Goal: Task Accomplishment & Management: Manage account settings

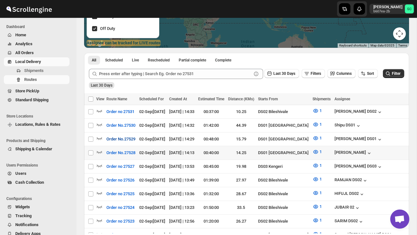
scroll to position [110, 0]
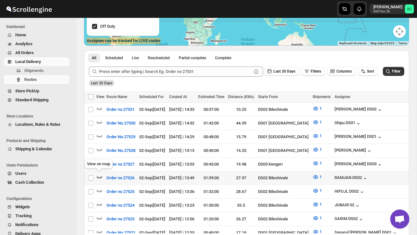
click at [99, 174] on icon "button" at bounding box center [99, 177] width 6 height 6
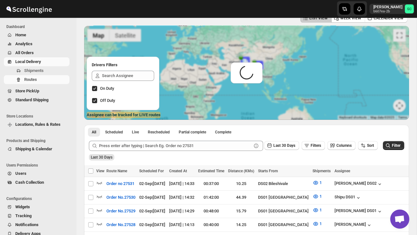
scroll to position [0, 0]
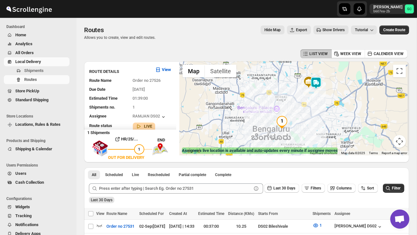
click at [321, 78] on img at bounding box center [316, 83] width 13 height 13
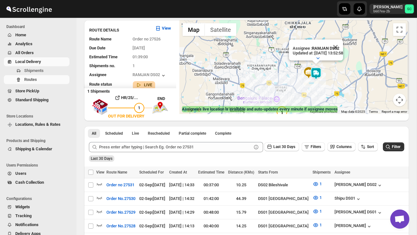
scroll to position [42, 0]
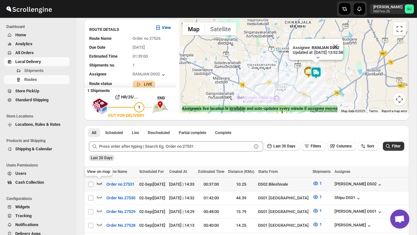
click at [98, 184] on icon "button" at bounding box center [99, 183] width 6 height 6
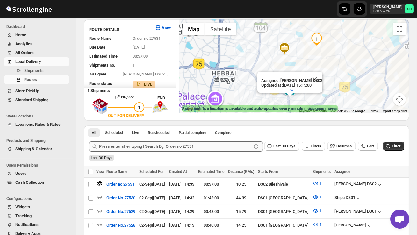
scroll to position [0, 0]
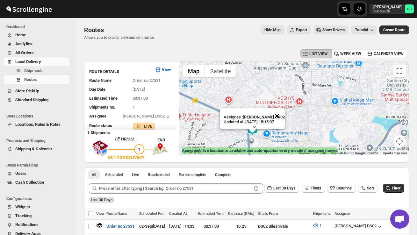
click at [280, 116] on button "Close" at bounding box center [277, 115] width 15 height 15
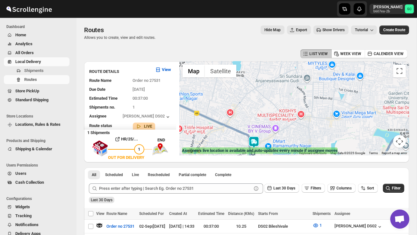
drag, startPoint x: 280, startPoint y: 114, endPoint x: 291, endPoint y: 154, distance: 41.9
click at [289, 151] on div "← Move left → Move right ↑ Move up ↓ Move down + Zoom in - Zoom out Home Jump l…" at bounding box center [295, 109] width 230 height 94
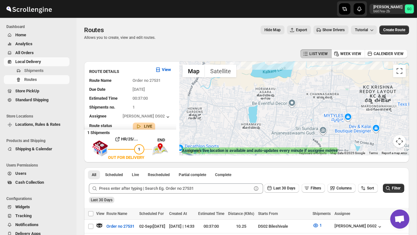
drag, startPoint x: 284, startPoint y: 121, endPoint x: 273, endPoint y: 164, distance: 45.3
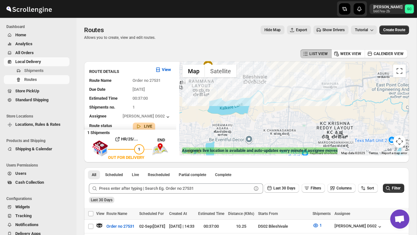
drag, startPoint x: 286, startPoint y: 147, endPoint x: 260, endPoint y: 125, distance: 34.1
click at [260, 125] on div at bounding box center [295, 109] width 230 height 94
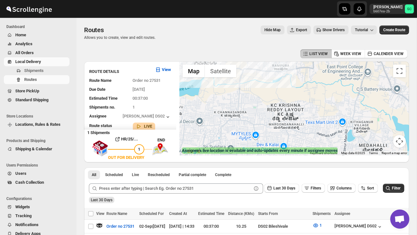
drag, startPoint x: 271, startPoint y: 121, endPoint x: 232, endPoint y: 109, distance: 40.7
click at [232, 109] on div at bounding box center [295, 109] width 230 height 94
click at [400, 143] on button "Map camera controls" at bounding box center [399, 141] width 13 height 13
click at [385, 142] on button "Zoom out" at bounding box center [384, 141] width 13 height 13
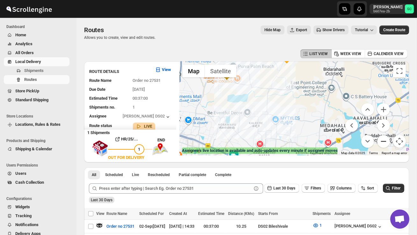
click at [385, 142] on button "Zoom out" at bounding box center [384, 141] width 13 height 13
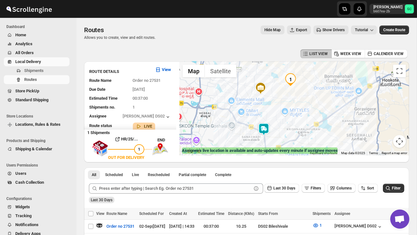
click at [315, 136] on div at bounding box center [295, 109] width 230 height 94
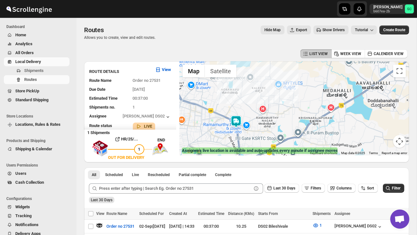
drag, startPoint x: 269, startPoint y: 133, endPoint x: 294, endPoint y: 125, distance: 26.4
click at [294, 125] on div at bounding box center [295, 109] width 230 height 94
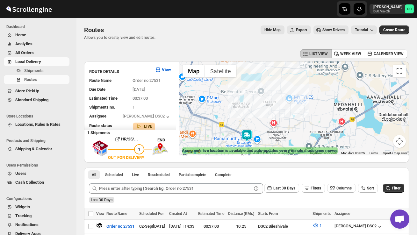
drag, startPoint x: 270, startPoint y: 119, endPoint x: 281, endPoint y: 132, distance: 17.2
click at [281, 133] on div at bounding box center [295, 109] width 230 height 94
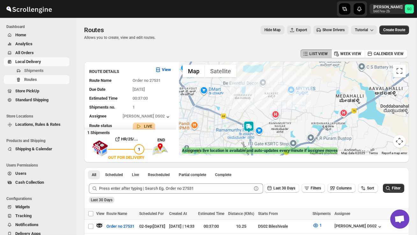
drag, startPoint x: 274, startPoint y: 106, endPoint x: 276, endPoint y: 99, distance: 7.0
click at [276, 99] on div at bounding box center [295, 109] width 230 height 94
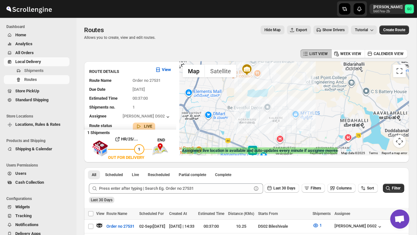
drag, startPoint x: 283, startPoint y: 94, endPoint x: 287, endPoint y: 120, distance: 26.2
click at [287, 120] on div at bounding box center [295, 109] width 230 height 94
click at [401, 142] on button "Map camera controls" at bounding box center [399, 141] width 13 height 13
click at [387, 143] on button "Zoom out" at bounding box center [384, 141] width 13 height 13
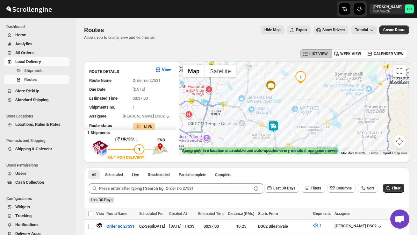
click at [387, 143] on div at bounding box center [295, 109] width 230 height 94
click at [401, 144] on button "Map camera controls" at bounding box center [399, 141] width 13 height 13
click at [388, 143] on button "Zoom out" at bounding box center [384, 141] width 13 height 13
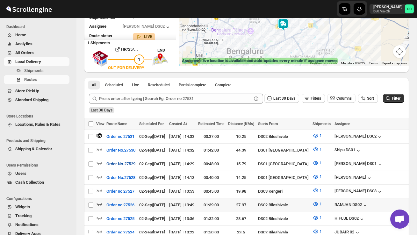
scroll to position [90, 0]
click at [98, 201] on icon "button" at bounding box center [99, 204] width 6 height 6
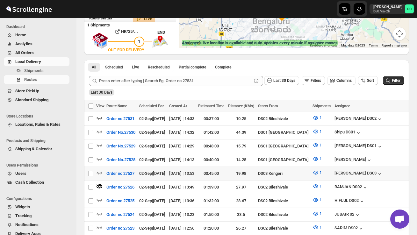
scroll to position [104, 0]
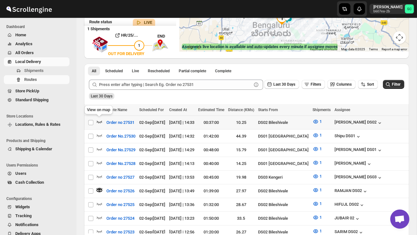
click at [100, 120] on icon "button" at bounding box center [99, 122] width 6 height 6
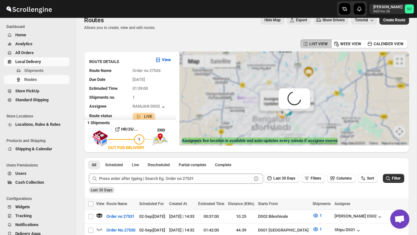
scroll to position [0, 0]
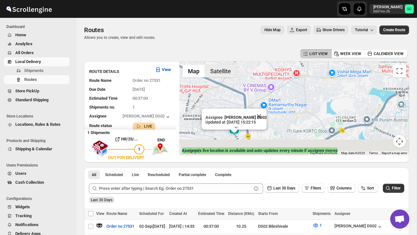
drag, startPoint x: 257, startPoint y: 131, endPoint x: 214, endPoint y: 54, distance: 88.8
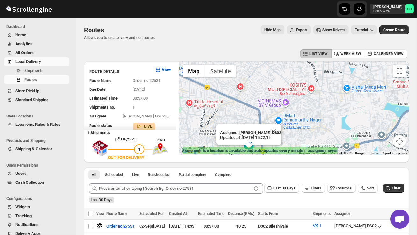
drag, startPoint x: 298, startPoint y: 107, endPoint x: 314, endPoint y: 123, distance: 22.5
click at [314, 123] on div "Assignee : BOLEN DS02 Updated at : 02/09/2025, 15:22:15 Duty mode Enabled Batte…" at bounding box center [295, 109] width 230 height 94
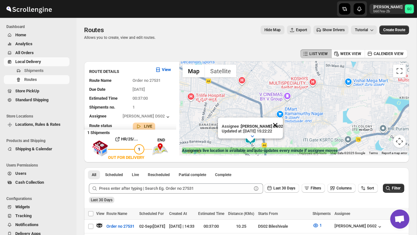
click at [279, 129] on button "Close" at bounding box center [275, 125] width 15 height 15
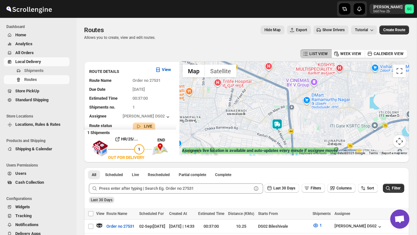
drag, startPoint x: 277, startPoint y: 128, endPoint x: 305, endPoint y: 123, distance: 28.0
click at [305, 123] on div at bounding box center [295, 109] width 230 height 94
click at [402, 144] on button "Map camera controls" at bounding box center [399, 141] width 13 height 13
click at [380, 140] on button "Zoom out" at bounding box center [384, 141] width 13 height 13
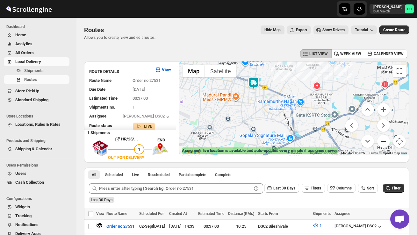
click at [382, 140] on button "Zoom out" at bounding box center [384, 141] width 13 height 13
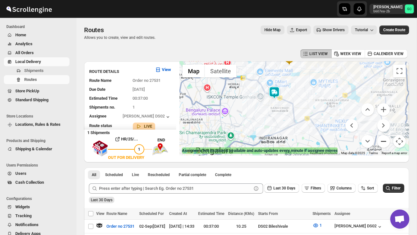
click at [382, 140] on button "Zoom out" at bounding box center [384, 141] width 13 height 13
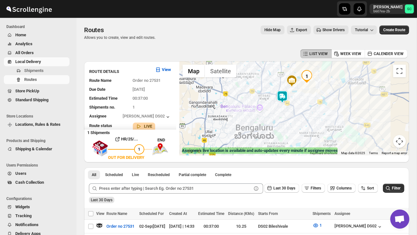
click at [284, 93] on img at bounding box center [282, 97] width 13 height 13
click at [286, 92] on img at bounding box center [282, 97] width 13 height 13
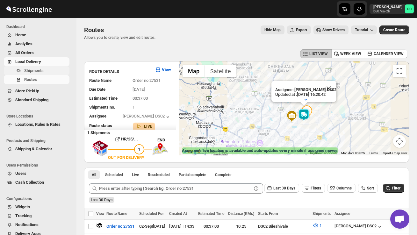
click at [40, 69] on span "Shipments" at bounding box center [33, 70] width 19 height 5
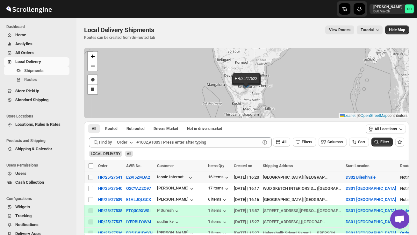
click at [89, 177] on input "Select shipment" at bounding box center [90, 177] width 5 height 5
checkbox input "true"
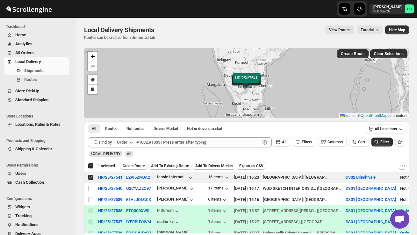
click at [132, 166] on span "Create Route" at bounding box center [134, 166] width 22 height 5
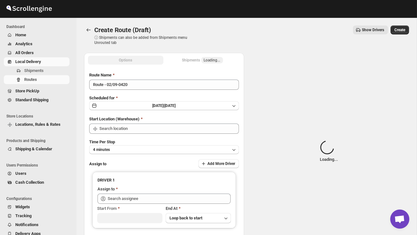
type input "DS02 Bileshivale"
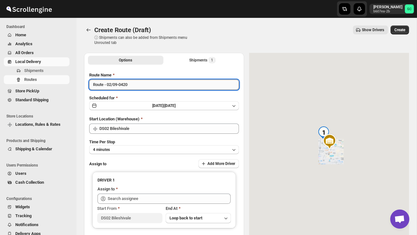
click at [137, 86] on input "Route - 02/09-0420" at bounding box center [164, 85] width 150 height 10
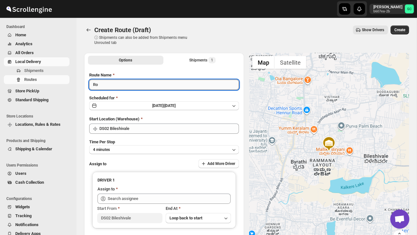
type input "R"
type input "Order no 27541"
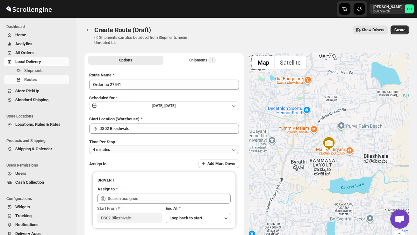
click at [145, 150] on button "4 minutes" at bounding box center [164, 149] width 150 height 9
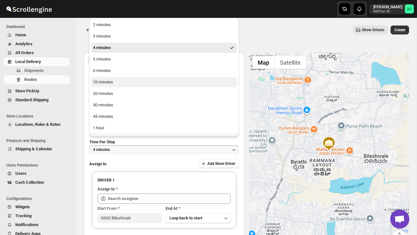
click at [125, 78] on button "10 minutes" at bounding box center [164, 82] width 146 height 10
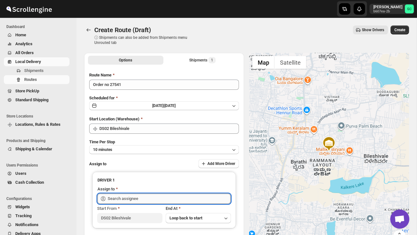
click at [127, 200] on input "text" at bounding box center [169, 199] width 123 height 10
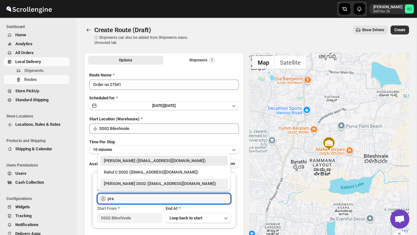
click at [137, 187] on div "PRAKSH DS02 (tetidoh251@flektel.com)" at bounding box center [164, 184] width 121 height 6
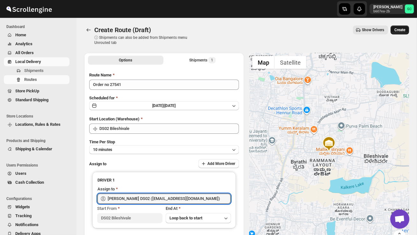
type input "PRAKSH DS02 (tetidoh251@flektel.com)"
click at [401, 32] on span "Create" at bounding box center [400, 29] width 11 height 5
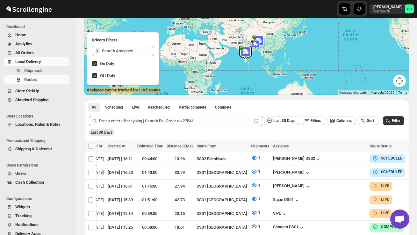
scroll to position [0, 91]
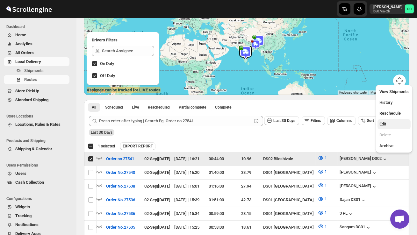
click at [388, 123] on span "Edit" at bounding box center [394, 124] width 29 height 6
checkbox input "false"
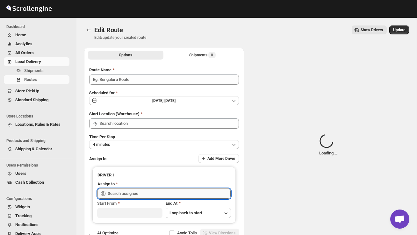
click at [197, 195] on input "text" at bounding box center [169, 194] width 123 height 10
type input "Order no 27541"
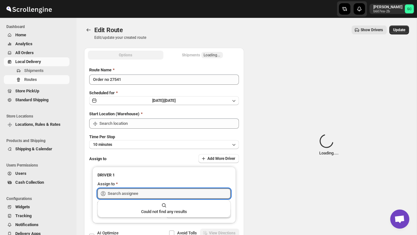
type input "DS02 Bileshivale"
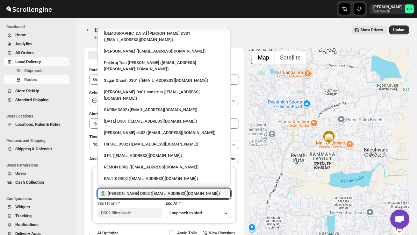
scroll to position [88, 0]
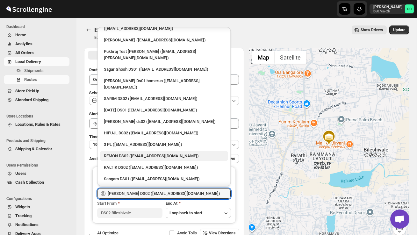
click at [149, 153] on div "REMON DS02 (kesame7468@btcours.com)" at bounding box center [164, 156] width 121 height 6
type input "REMON DS02 (kesame7468@btcours.com)"
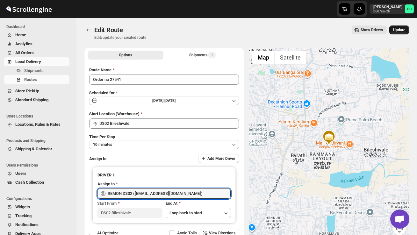
click at [398, 29] on span "Update" at bounding box center [399, 29] width 12 height 5
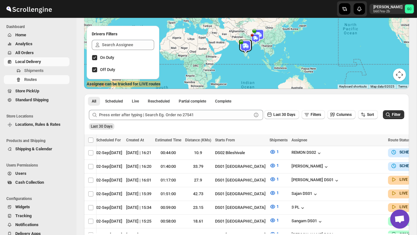
scroll to position [0, 91]
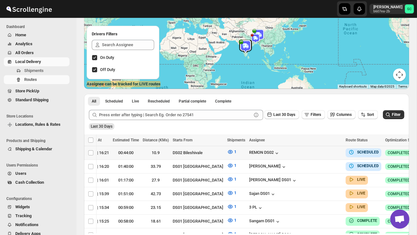
checkbox input "true"
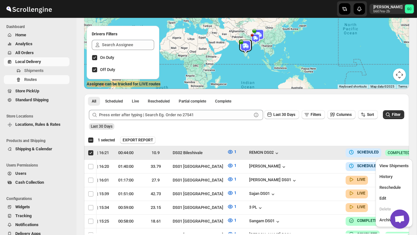
scroll to position [0, 0]
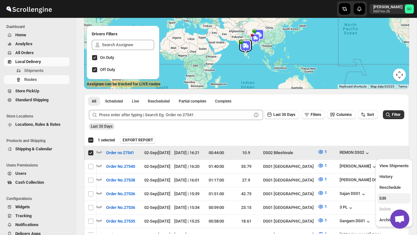
click at [393, 195] on span "Edit" at bounding box center [394, 198] width 29 height 6
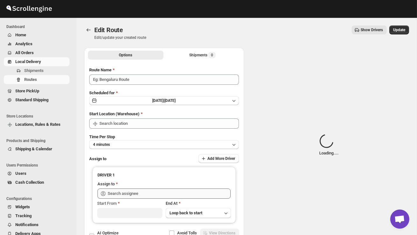
type input "Order no 27541"
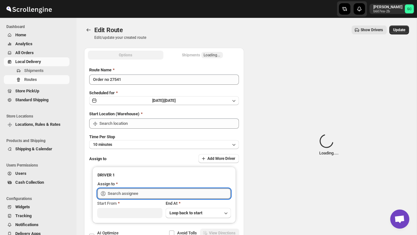
click at [207, 194] on input "text" at bounding box center [169, 194] width 123 height 10
type input "DS02 Bileshivale"
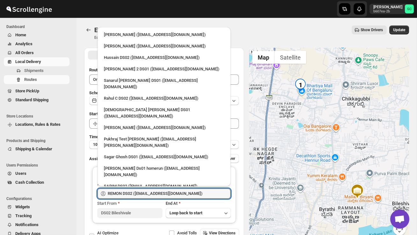
click at [164, 204] on div "Rashidul ds02 (vaseno4694@minduls.com)" at bounding box center [164, 209] width 128 height 10
type input "Rashidul ds02 (vaseno4694@minduls.com)"
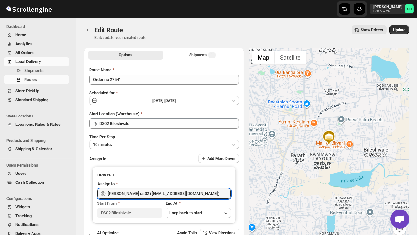
click at [400, 25] on div "Edit Route. This page is ready Edit Route Edit/update your created route Show D…" at bounding box center [246, 33] width 325 height 30
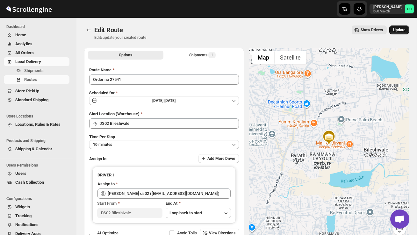
click at [399, 27] on button "Update" at bounding box center [400, 30] width 20 height 9
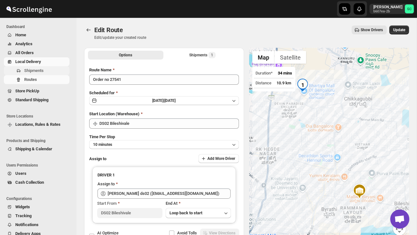
click at [43, 70] on span "Shipments" at bounding box center [33, 70] width 19 height 5
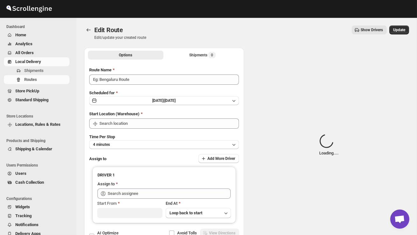
type input "Order no 27541"
type input "DS02 Bileshivale"
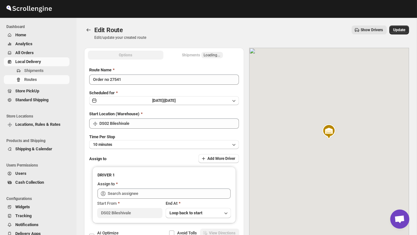
type input "Rashidul ds02 (vaseno4694@minduls.com)"
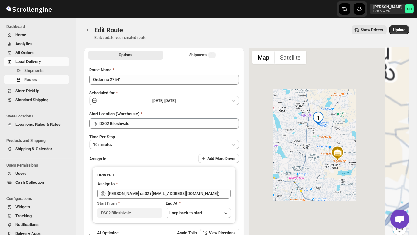
click at [42, 70] on span "Shipments" at bounding box center [33, 70] width 19 height 5
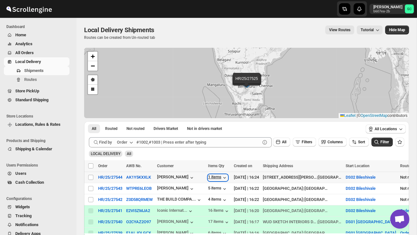
click at [222, 177] on div "1 items" at bounding box center [218, 178] width 20 height 6
click at [91, 199] on input "Select shipment" at bounding box center [90, 199] width 5 height 5
checkbox input "true"
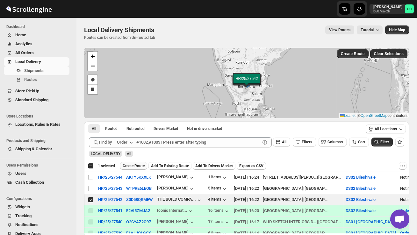
click at [138, 164] on span "Create Route" at bounding box center [134, 166] width 22 height 5
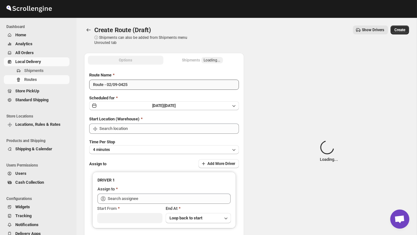
type input "DS02 Bileshivale"
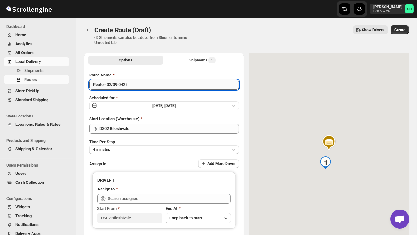
click at [141, 86] on input "Route - 02/09-0425" at bounding box center [164, 85] width 150 height 10
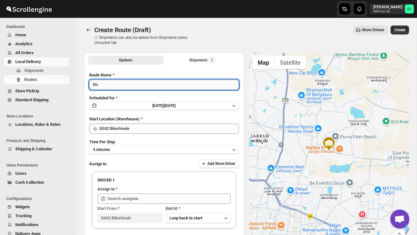
type input "R"
type input "Order no 27542"
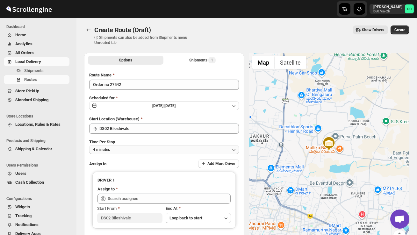
click at [134, 148] on button "4 minutes" at bounding box center [164, 149] width 150 height 9
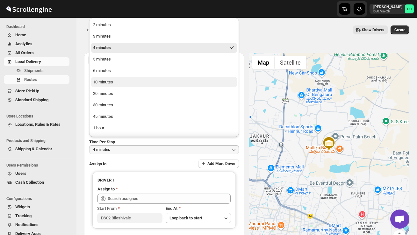
click at [110, 86] on button "10 minutes" at bounding box center [164, 82] width 146 height 10
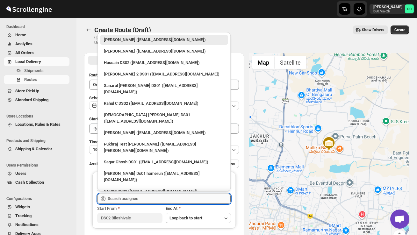
click at [125, 199] on input "text" at bounding box center [169, 199] width 123 height 10
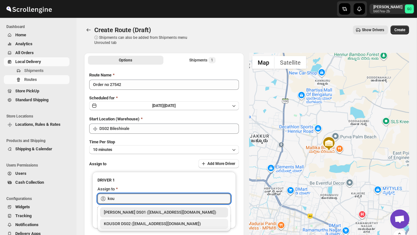
click at [143, 221] on div "KOUSOR DS02 (xivebi6567@decodewp.com)" at bounding box center [164, 224] width 121 height 6
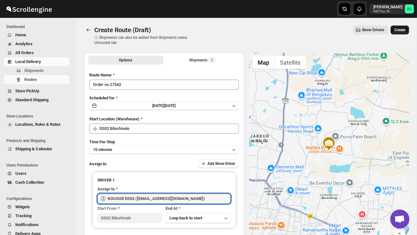
type input "KOUSOR DS02 (xivebi6567@decodewp.com)"
click at [400, 28] on span "Create" at bounding box center [400, 29] width 11 height 5
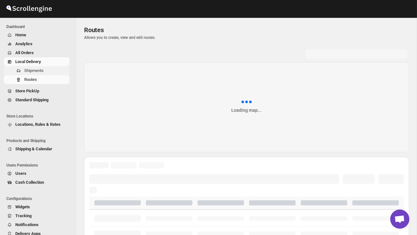
click at [45, 69] on span "Shipments" at bounding box center [46, 71] width 44 height 6
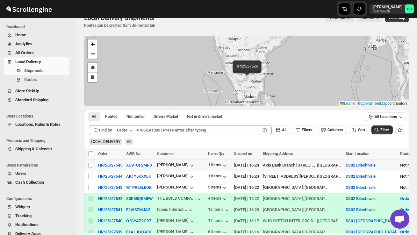
scroll to position [14, 0]
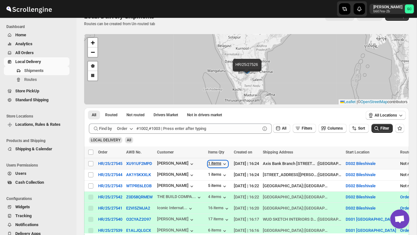
click at [219, 166] on div "1 items" at bounding box center [218, 164] width 20 height 6
click at [220, 183] on div "5 items" at bounding box center [219, 186] width 22 height 7
click at [219, 184] on div "5 items" at bounding box center [218, 186] width 20 height 6
click at [217, 165] on div "1 items" at bounding box center [218, 164] width 20 height 6
click at [92, 164] on input "Select shipment" at bounding box center [90, 163] width 5 height 5
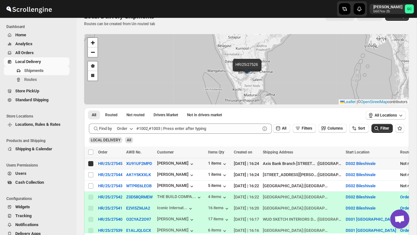
checkbox input "true"
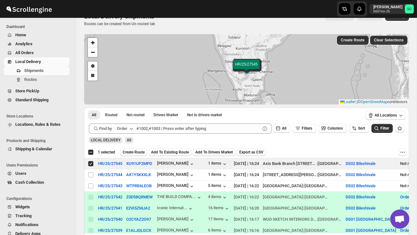
click at [140, 149] on button "Create Route" at bounding box center [133, 153] width 27 height 8
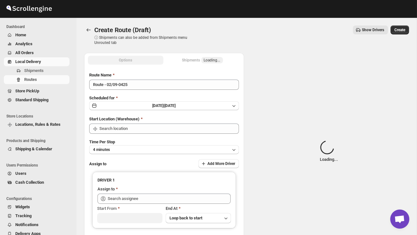
type input "DS02 Bileshivale"
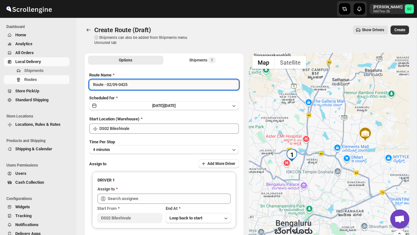
click at [141, 86] on input "Route - 02/09-0425" at bounding box center [164, 85] width 150 height 10
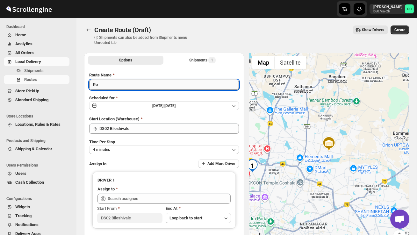
type input "R"
type input "Order no"
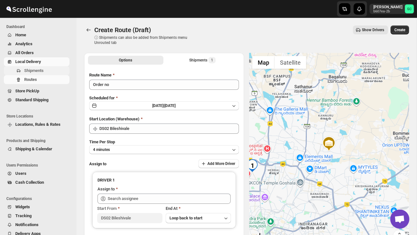
click at [46, 72] on span "Shipments" at bounding box center [46, 71] width 44 height 6
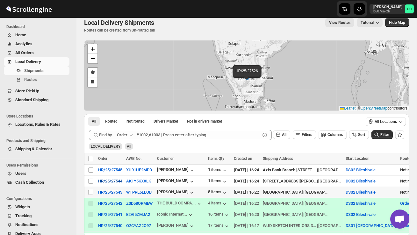
scroll to position [10, 0]
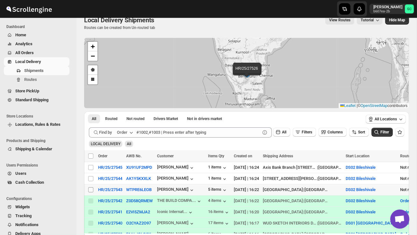
click at [90, 188] on input "Select shipment" at bounding box center [90, 189] width 5 height 5
checkbox input "true"
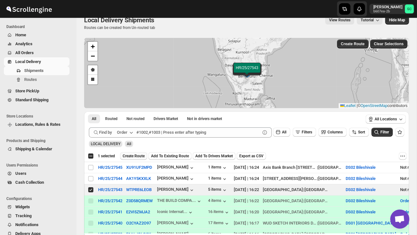
click at [130, 157] on span "Create Route" at bounding box center [134, 156] width 22 height 5
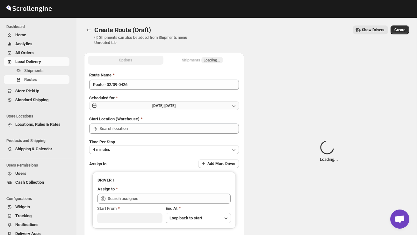
type input "DS02 Bileshivale"
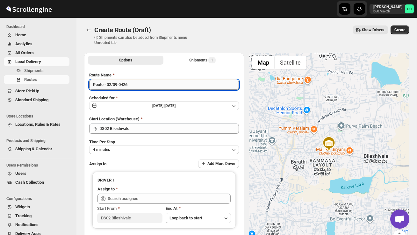
click at [138, 86] on input "Route - 02/09-0426" at bounding box center [164, 85] width 150 height 10
type input "R"
type input "Order no 27543"
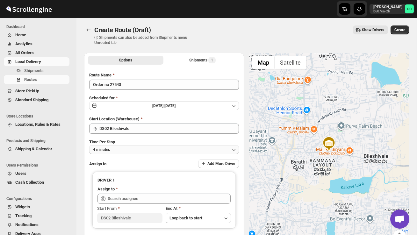
click at [153, 151] on button "4 minutes" at bounding box center [164, 149] width 150 height 9
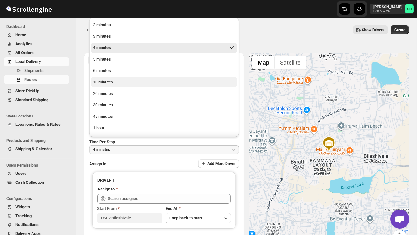
click at [132, 85] on button "10 minutes" at bounding box center [164, 82] width 146 height 10
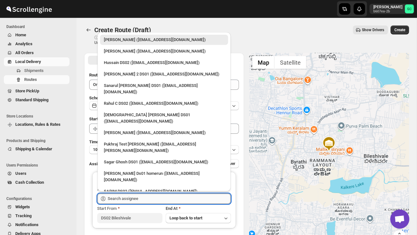
click at [131, 201] on input "text" at bounding box center [169, 199] width 123 height 10
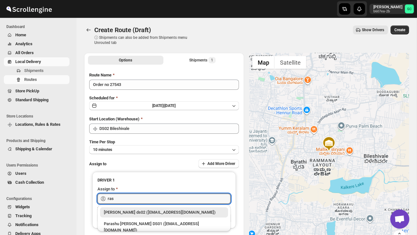
click at [150, 216] on div "Rashidul ds02 (vaseno4694@minduls.com)" at bounding box center [164, 213] width 128 height 10
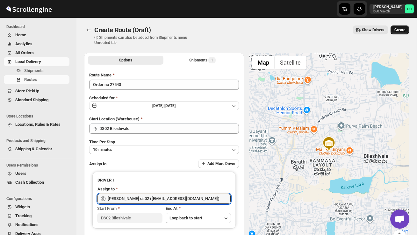
type input "Rashidul ds02 (vaseno4694@minduls.com)"
click at [397, 32] on span "Create" at bounding box center [400, 29] width 11 height 5
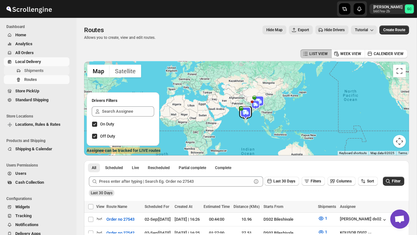
click at [47, 71] on span "Shipments" at bounding box center [46, 71] width 44 height 6
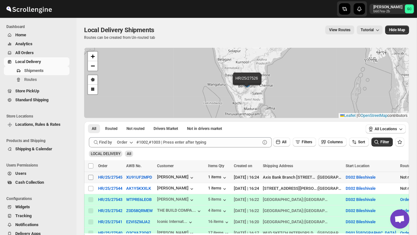
click at [90, 177] on input "Select shipment" at bounding box center [90, 177] width 5 height 5
checkbox input "true"
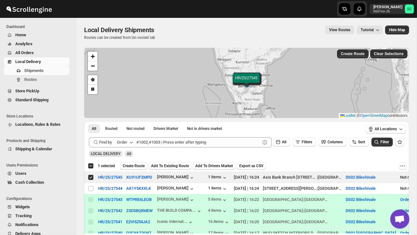
click at [134, 170] on div "Select all 2 shipments 1 selected Create Route Add To Existing Route Add To Dri…" at bounding box center [246, 165] width 325 height 11
click at [136, 169] on button "Create Route" at bounding box center [133, 166] width 27 height 8
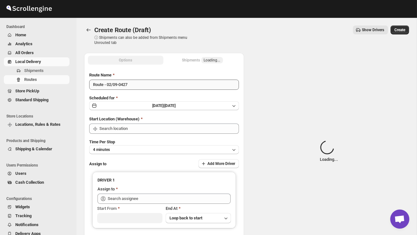
type input "DS02 Bileshivale"
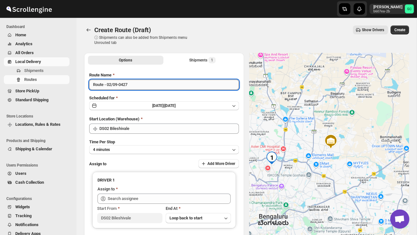
click at [138, 85] on input "Route - 02/09-0427" at bounding box center [164, 85] width 150 height 10
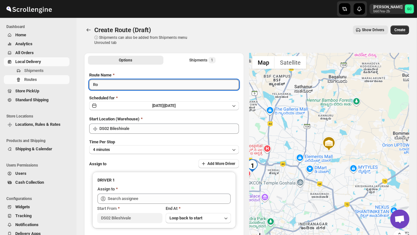
type input "R"
type input "Order no 27545"
click at [139, 147] on button "4 minutes" at bounding box center [164, 149] width 150 height 9
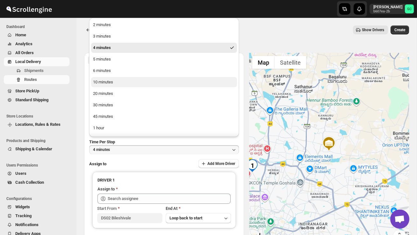
click at [118, 83] on button "10 minutes" at bounding box center [164, 82] width 146 height 10
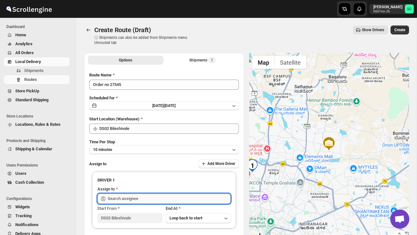
click at [128, 197] on input "text" at bounding box center [169, 199] width 123 height 10
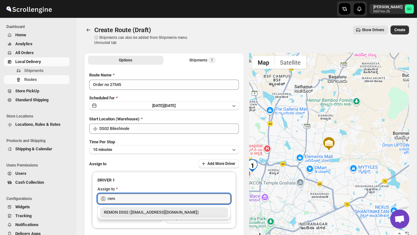
click at [148, 212] on div "REMON DS02 (kesame7468@btcours.com)" at bounding box center [164, 212] width 121 height 6
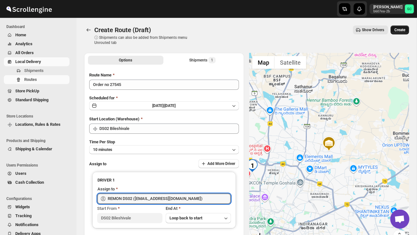
type input "REMON DS02 (kesame7468@btcours.com)"
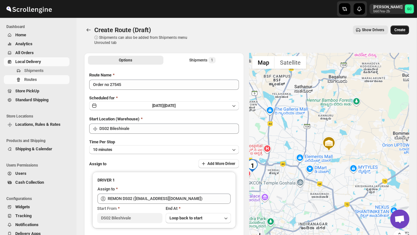
click at [400, 31] on span "Create" at bounding box center [400, 29] width 11 height 5
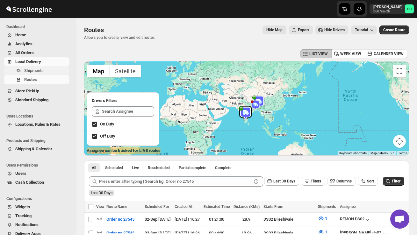
click at [46, 72] on span "Shipments" at bounding box center [46, 71] width 44 height 6
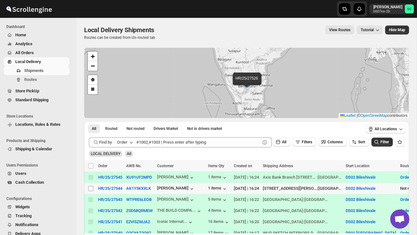
click at [89, 187] on input "Select shipment" at bounding box center [90, 188] width 5 height 5
checkbox input "true"
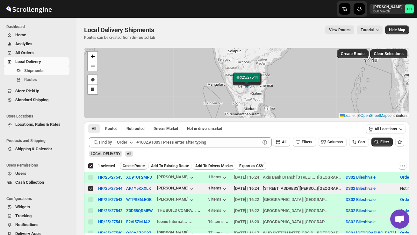
click at [136, 165] on span "Create Route" at bounding box center [134, 166] width 22 height 5
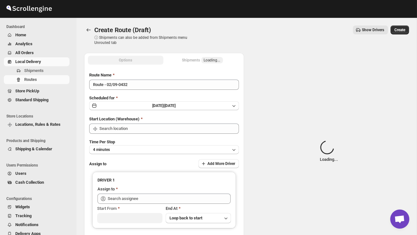
type input "DS02 Bileshivale"
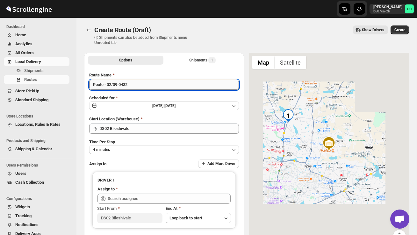
click at [138, 86] on input "Route - 02/09-0432" at bounding box center [164, 85] width 150 height 10
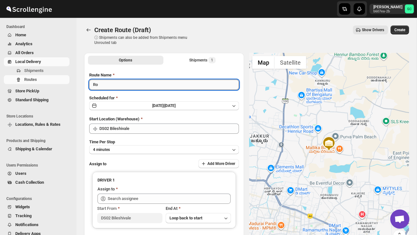
type input "R"
type input "Order no 27544"
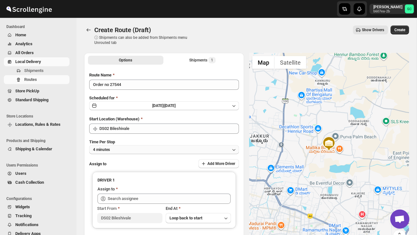
click at [162, 150] on button "4 minutes" at bounding box center [164, 149] width 150 height 9
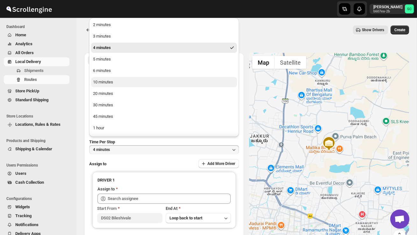
click at [121, 81] on button "10 minutes" at bounding box center [164, 82] width 146 height 10
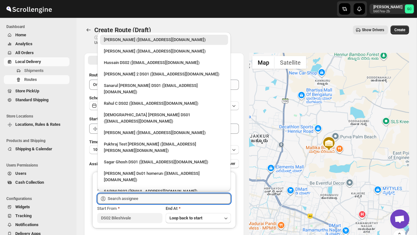
click at [128, 198] on input "text" at bounding box center [169, 199] width 123 height 10
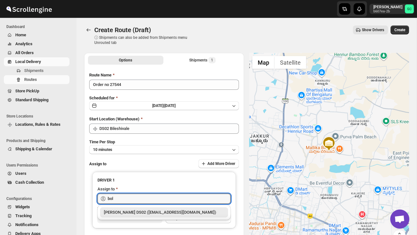
click at [149, 209] on div "BOLEN DS02 (wihof21751@coasah.com)" at bounding box center [164, 212] width 121 height 6
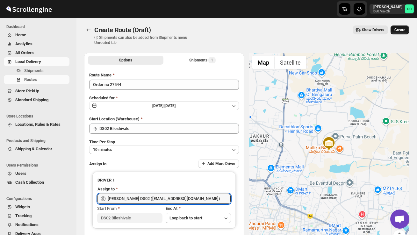
type input "BOLEN DS02 (wihof21751@coasah.com)"
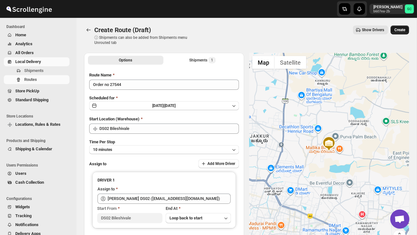
click at [401, 28] on span "Create" at bounding box center [400, 29] width 11 height 5
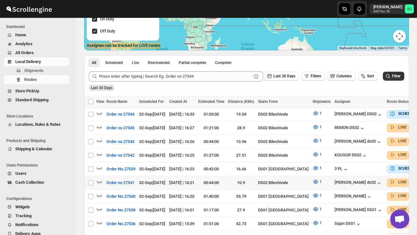
scroll to position [92, 0]
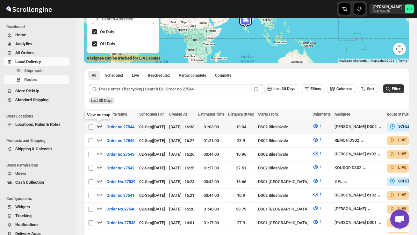
click at [100, 126] on icon "button" at bounding box center [99, 126] width 6 height 6
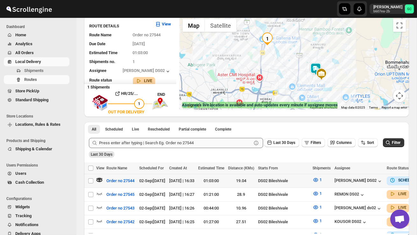
scroll to position [48, 0]
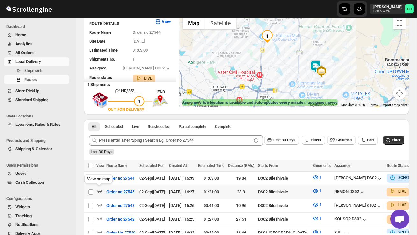
click at [99, 189] on icon "button" at bounding box center [99, 191] width 6 height 6
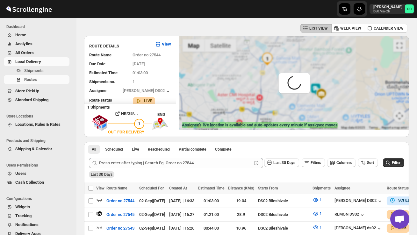
scroll to position [0, 0]
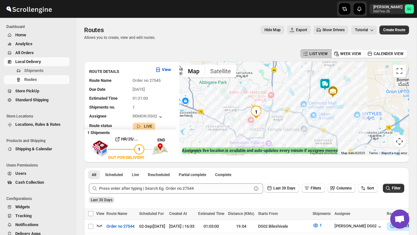
click at [285, 121] on div at bounding box center [295, 109] width 230 height 94
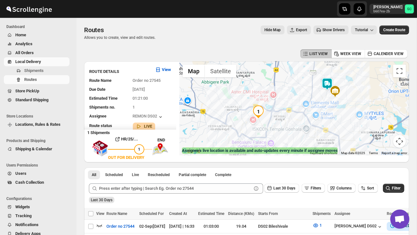
click at [330, 81] on img at bounding box center [327, 84] width 13 height 13
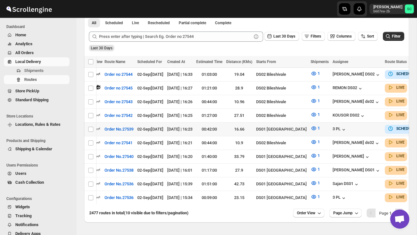
scroll to position [153, 0]
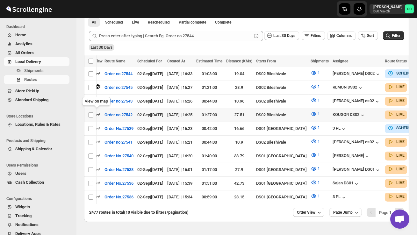
click at [100, 112] on icon "button" at bounding box center [97, 114] width 6 height 6
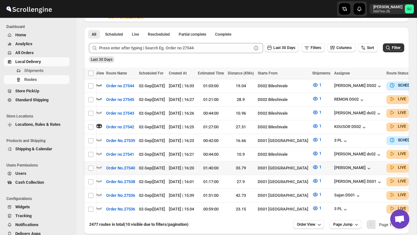
scroll to position [0, 0]
click at [101, 151] on icon "button" at bounding box center [99, 154] width 6 height 6
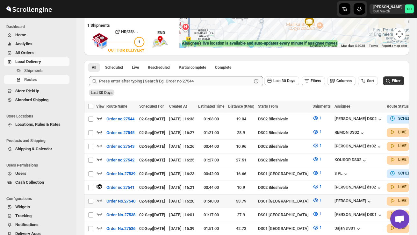
scroll to position [108, 0]
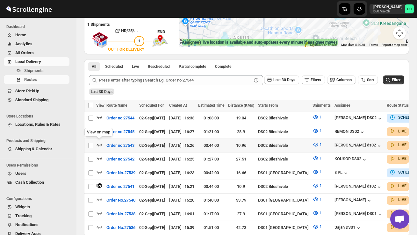
click at [99, 144] on icon "button" at bounding box center [99, 145] width 5 height 3
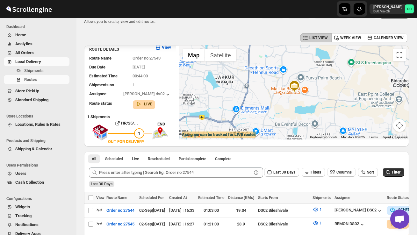
scroll to position [0, 0]
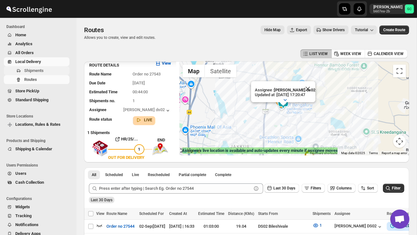
click at [35, 71] on span "Shipments" at bounding box center [33, 70] width 19 height 5
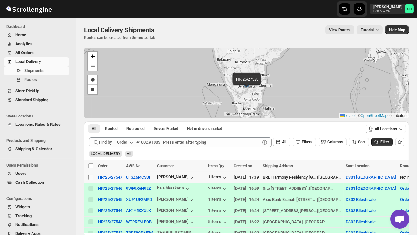
click at [91, 178] on input "Select shipment" at bounding box center [90, 177] width 5 height 5
checkbox input "true"
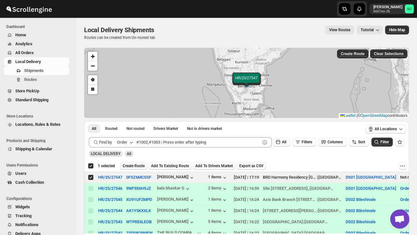
click at [142, 164] on span "Create Route" at bounding box center [134, 166] width 22 height 5
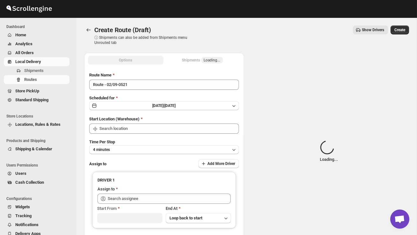
type input "DS01 [GEOGRAPHIC_DATA]"
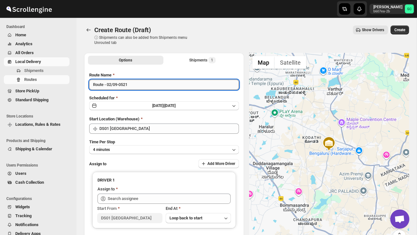
click at [141, 85] on input "Route - 02/09-0521" at bounding box center [164, 85] width 150 height 10
type input "R"
type input "Order no 27547"
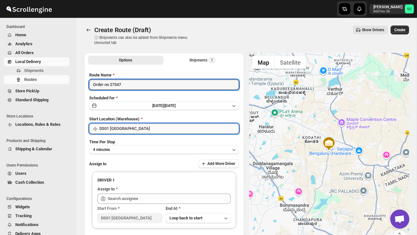
click at [146, 129] on input "DS01 [GEOGRAPHIC_DATA]" at bounding box center [169, 129] width 140 height 10
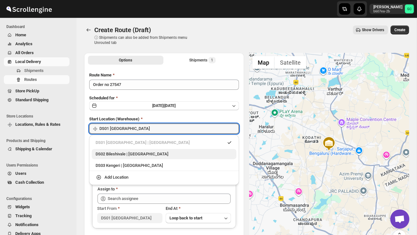
click at [143, 156] on div "DS02 Bileshivale | Bangalore" at bounding box center [164, 154] width 137 height 6
type input "DS02 Bileshivale"
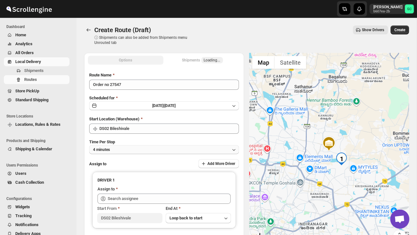
click at [143, 151] on button "4 minutes" at bounding box center [164, 149] width 150 height 9
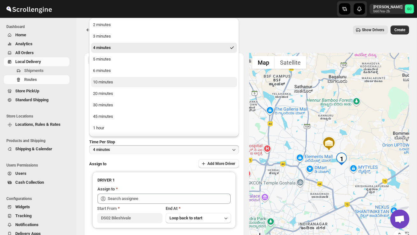
click at [111, 83] on div "10 minutes" at bounding box center [103, 82] width 20 height 6
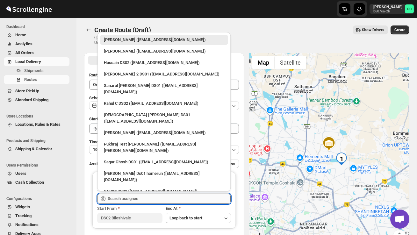
click at [124, 198] on input "text" at bounding box center [169, 199] width 123 height 10
click at [139, 62] on div "Hussain DS02 (jarav60351@abatido.com)" at bounding box center [164, 63] width 121 height 6
type input "Hussain DS02 (jarav60351@abatido.com)"
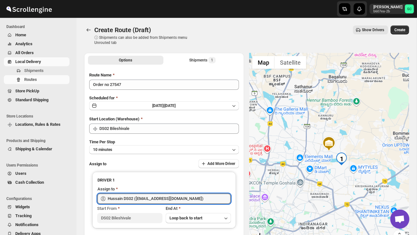
click at [399, 31] on span "Create" at bounding box center [400, 29] width 11 height 5
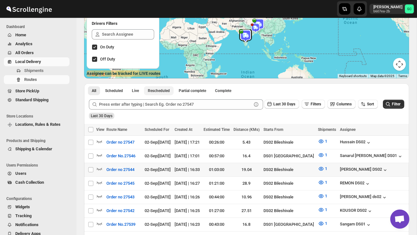
scroll to position [78, 0]
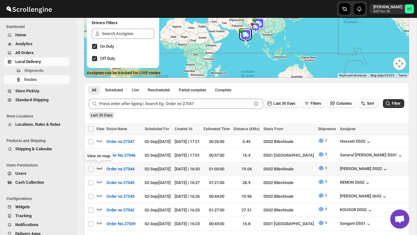
click at [99, 167] on icon "button" at bounding box center [99, 168] width 6 height 6
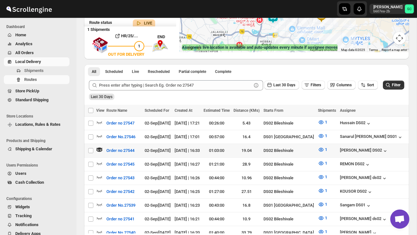
scroll to position [104, 0]
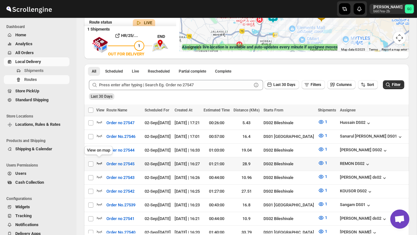
click at [98, 162] on icon "button" at bounding box center [99, 163] width 5 height 3
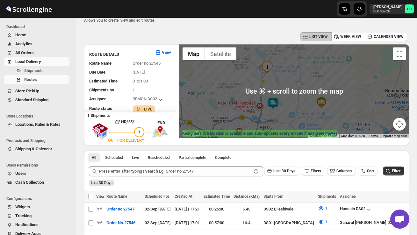
scroll to position [0, 0]
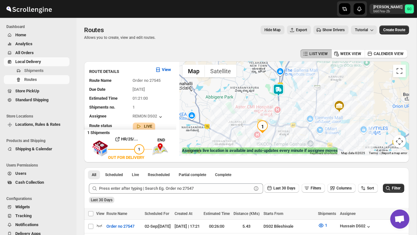
drag, startPoint x: 260, startPoint y: 93, endPoint x: 268, endPoint y: 108, distance: 16.7
click at [267, 108] on div at bounding box center [295, 109] width 230 height 94
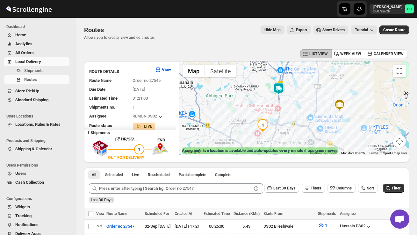
click at [279, 84] on img at bounding box center [279, 89] width 13 height 13
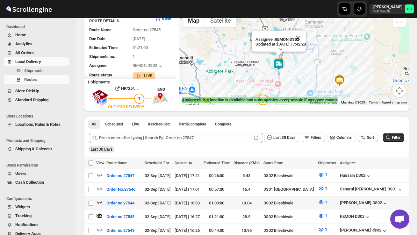
scroll to position [61, 0]
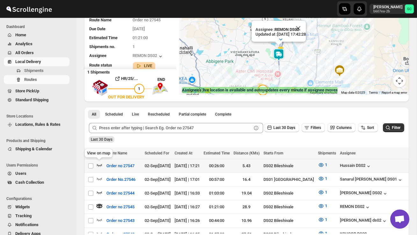
click at [98, 164] on icon "button" at bounding box center [99, 165] width 6 height 6
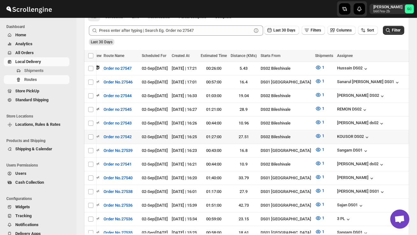
scroll to position [0, 0]
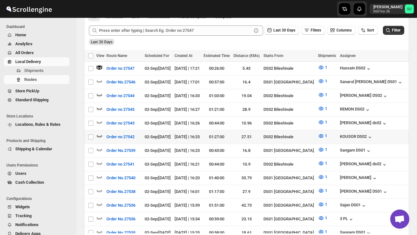
click at [99, 134] on icon "button" at bounding box center [99, 136] width 6 height 6
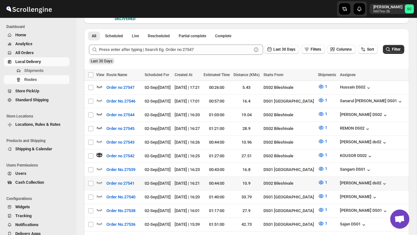
scroll to position [138, 0]
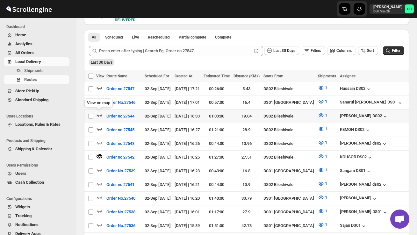
click at [99, 114] on icon "button" at bounding box center [99, 115] width 6 height 6
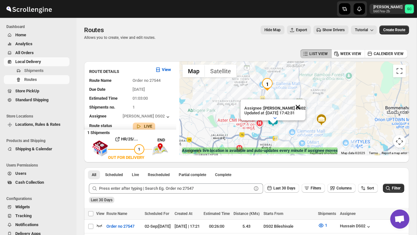
click at [299, 107] on button "Close" at bounding box center [297, 106] width 15 height 15
click at [279, 119] on img at bounding box center [273, 120] width 13 height 13
click at [273, 116] on img at bounding box center [273, 120] width 13 height 13
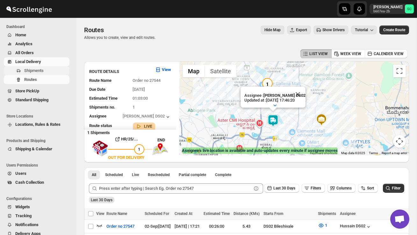
click at [32, 68] on span "Shipments" at bounding box center [33, 70] width 19 height 5
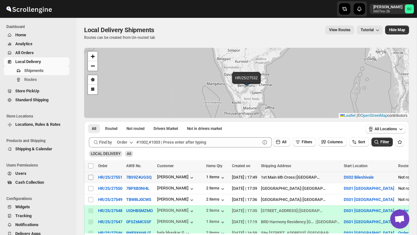
click at [88, 179] on input "Select shipment" at bounding box center [90, 177] width 5 height 5
checkbox input "true"
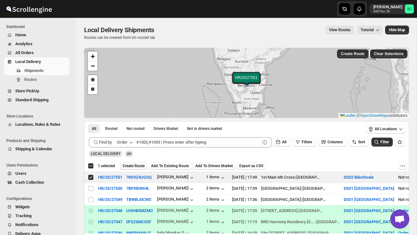
click at [138, 164] on span "Create Route" at bounding box center [134, 166] width 22 height 5
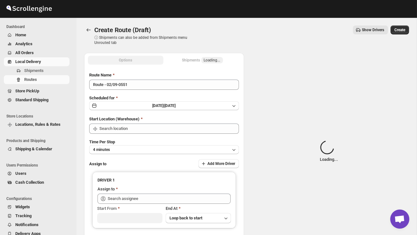
type input "DS02 Bileshivale"
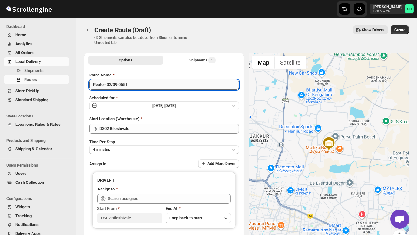
click at [143, 85] on input "Route - 02/09-0551" at bounding box center [164, 85] width 150 height 10
type input "R"
type input "Order no 27551"
click at [154, 147] on button "4 minutes" at bounding box center [164, 149] width 150 height 9
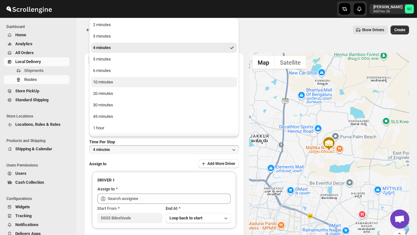
click at [120, 86] on button "10 minutes" at bounding box center [164, 82] width 146 height 10
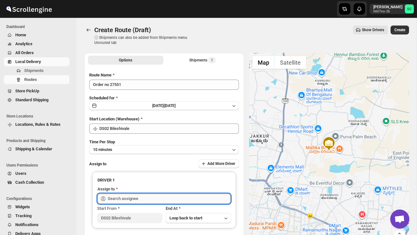
click at [126, 197] on input "text" at bounding box center [169, 199] width 123 height 10
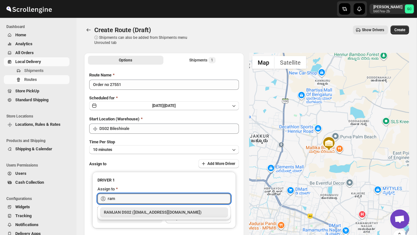
click at [141, 210] on div "RAMJAN DS02 (rixatoc168@evoxury.com)" at bounding box center [164, 212] width 121 height 6
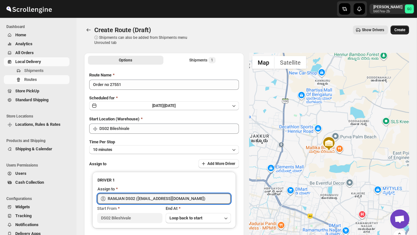
type input "RAMJAN DS02 (rixatoc168@evoxury.com)"
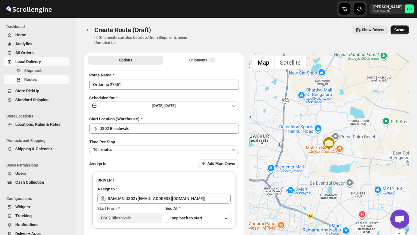
click at [400, 27] on span "Create" at bounding box center [400, 29] width 11 height 5
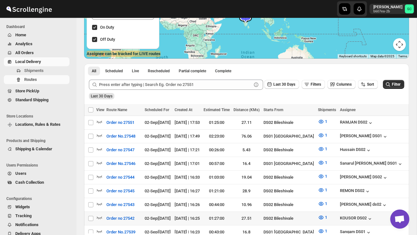
scroll to position [98, 0]
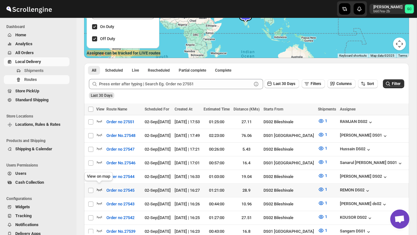
click at [98, 187] on icon "button" at bounding box center [99, 190] width 6 height 6
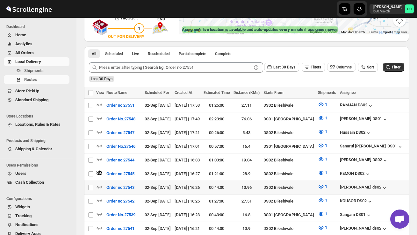
scroll to position [131, 0]
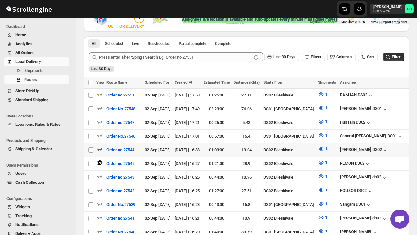
click at [100, 147] on icon "button" at bounding box center [99, 149] width 6 height 6
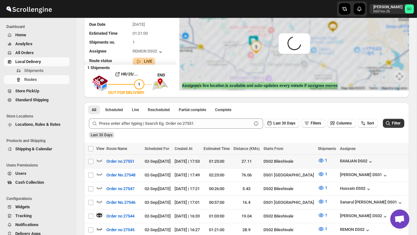
scroll to position [0, 0]
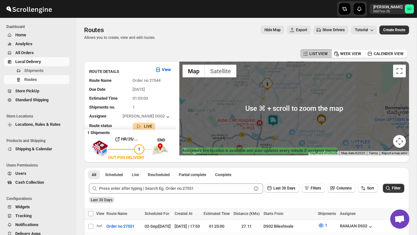
click at [276, 119] on img at bounding box center [273, 120] width 13 height 13
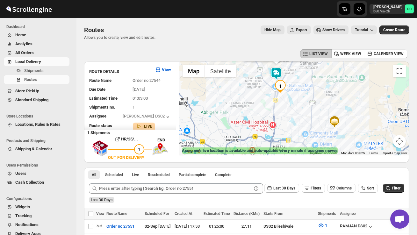
drag, startPoint x: 240, startPoint y: 119, endPoint x: 261, endPoint y: 60, distance: 62.8
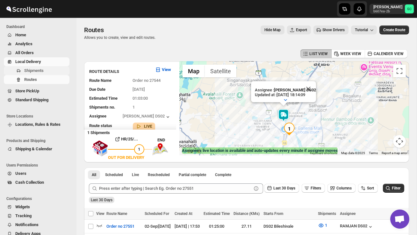
click at [37, 71] on span "Shipments" at bounding box center [33, 70] width 19 height 5
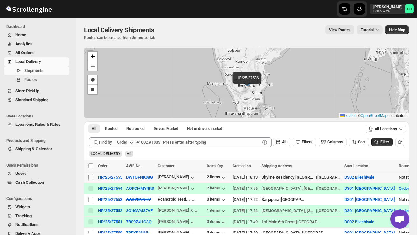
click at [88, 177] on input "Select shipment" at bounding box center [90, 177] width 5 height 5
checkbox input "true"
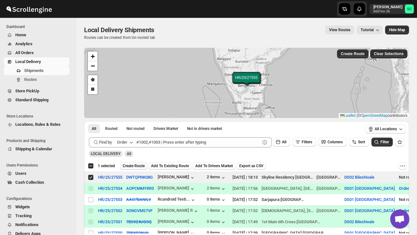
click at [137, 167] on span "Create Route" at bounding box center [134, 166] width 22 height 5
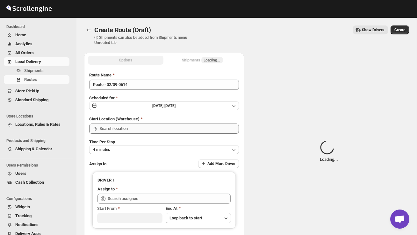
type input "DS02 Bileshivale"
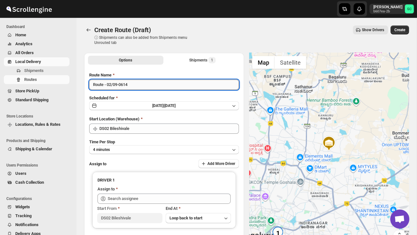
click at [139, 87] on input "Route - 02/09-0614" at bounding box center [164, 85] width 150 height 10
type input "R"
type input "Order no 27555"
click at [143, 150] on button "4 minutes" at bounding box center [164, 149] width 150 height 9
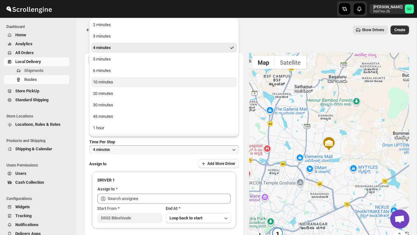
click at [121, 82] on button "10 minutes" at bounding box center [164, 82] width 146 height 10
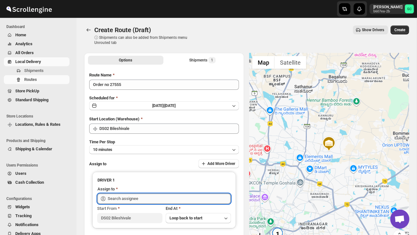
click at [131, 201] on input "text" at bounding box center [169, 199] width 123 height 10
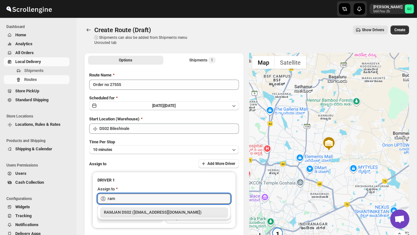
click at [150, 210] on div "RAMJAN DS02 (rixatoc168@evoxury.com)" at bounding box center [164, 212] width 121 height 6
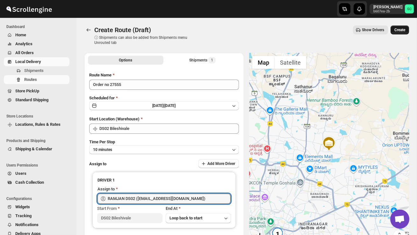
type input "RAMJAN DS02 (rixatoc168@evoxury.com)"
click at [395, 31] on span "Create" at bounding box center [400, 29] width 11 height 5
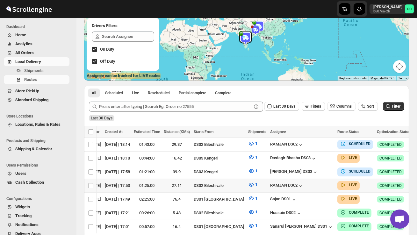
scroll to position [0, 91]
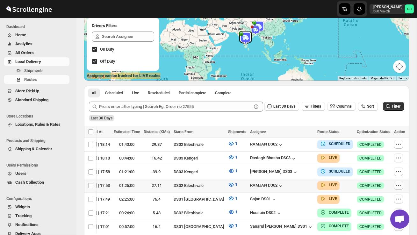
click at [396, 182] on icon "button" at bounding box center [399, 185] width 6 height 6
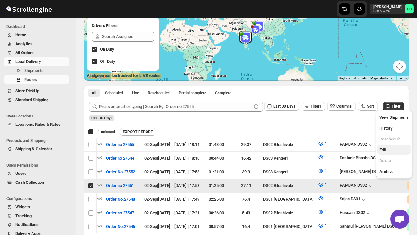
click at [392, 147] on span "Edit" at bounding box center [394, 150] width 29 height 6
checkbox input "false"
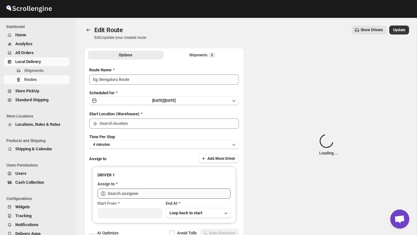
type input "Order no 27551"
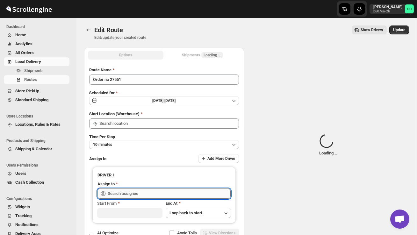
type input "DS02 Bileshivale"
click at [195, 193] on input "text" at bounding box center [169, 194] width 123 height 10
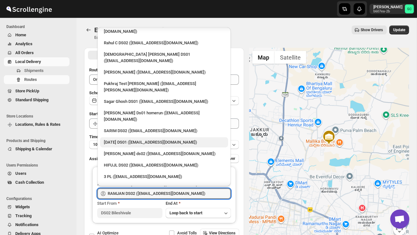
scroll to position [57, 0]
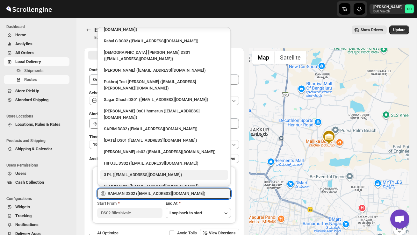
click at [153, 172] on div "3 PL (hello@home-run.co)" at bounding box center [164, 175] width 121 height 6
type input "3 PL (hello@home-run.co)"
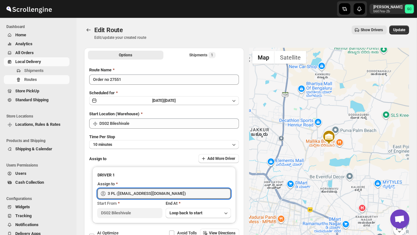
click at [403, 25] on div "Edit Route. This page is ready Edit Route Edit/update your created route Show D…" at bounding box center [246, 33] width 325 height 30
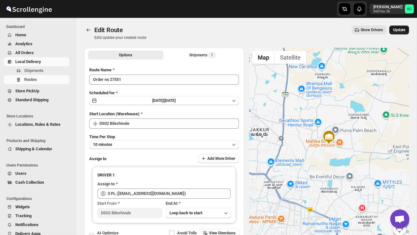
click at [402, 27] on button "Update" at bounding box center [400, 30] width 20 height 9
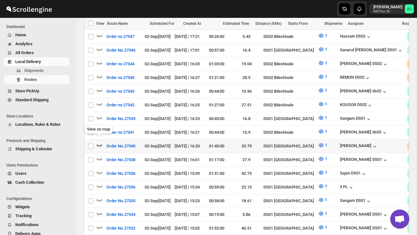
click at [99, 142] on icon "button" at bounding box center [99, 145] width 6 height 6
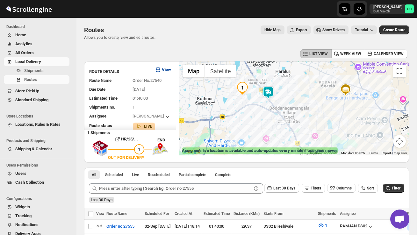
click at [170, 70] on b "View" at bounding box center [166, 69] width 9 height 5
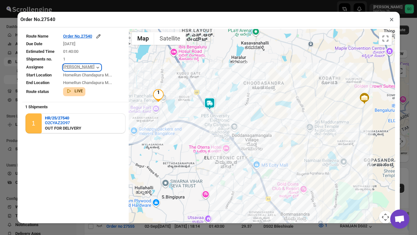
click at [95, 68] on icon "button" at bounding box center [98, 67] width 6 height 6
click at [110, 56] on td "1" at bounding box center [94, 59] width 62 height 7
click at [76, 93] on div "LIVE" at bounding box center [73, 89] width 20 height 9
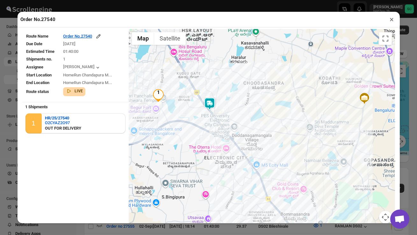
click at [393, 19] on button "×" at bounding box center [392, 19] width 9 height 9
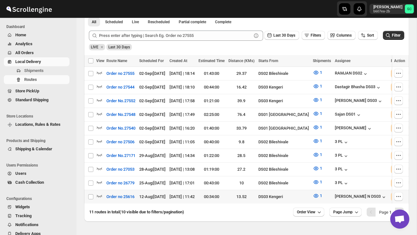
scroll to position [157, 0]
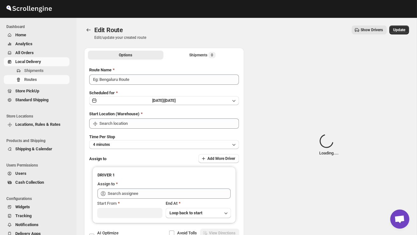
type input "Order no 27551"
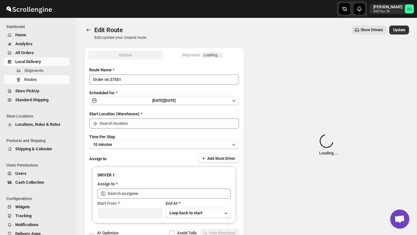
type input "DS02 Bileshivale"
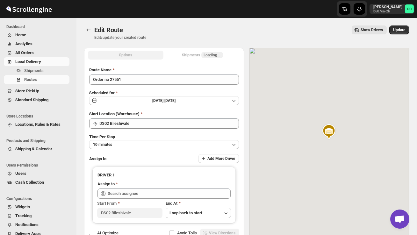
type input "3 PL (hello@home-run.co)"
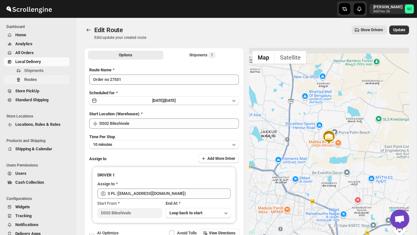
click at [36, 78] on span "Routes" at bounding box center [30, 79] width 13 height 5
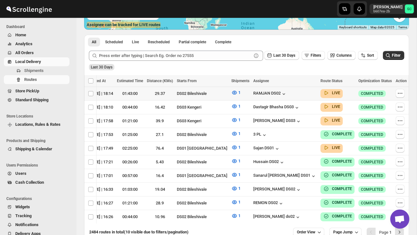
scroll to position [0, 60]
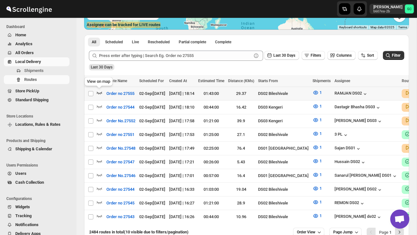
click at [101, 94] on icon "button" at bounding box center [99, 93] width 6 height 6
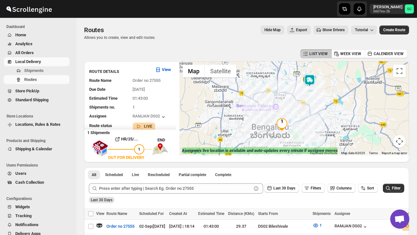
click at [314, 80] on img at bounding box center [310, 80] width 13 height 13
